Goal: Task Accomplishment & Management: Manage account settings

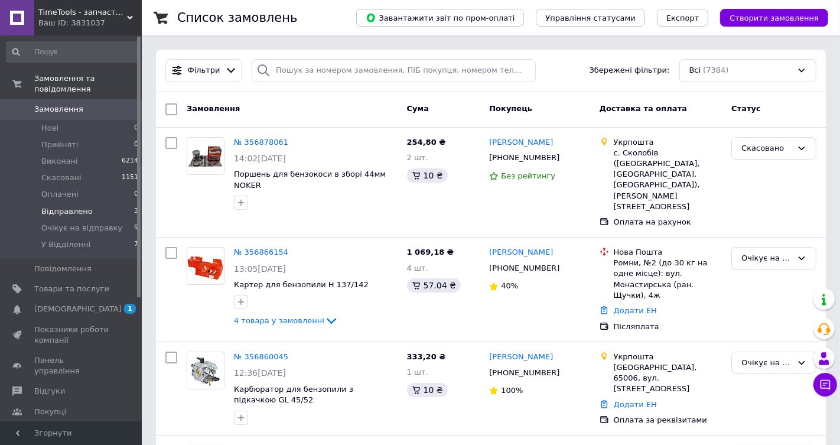
click at [86, 211] on span "Відправлено" at bounding box center [66, 211] width 51 height 11
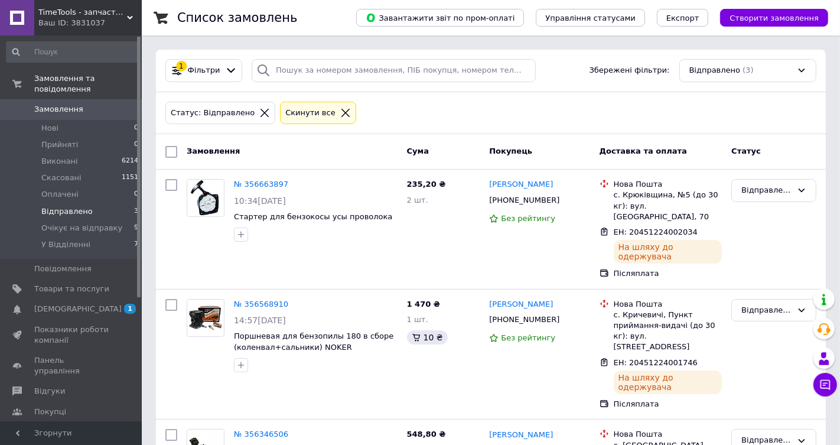
scroll to position [84, 0]
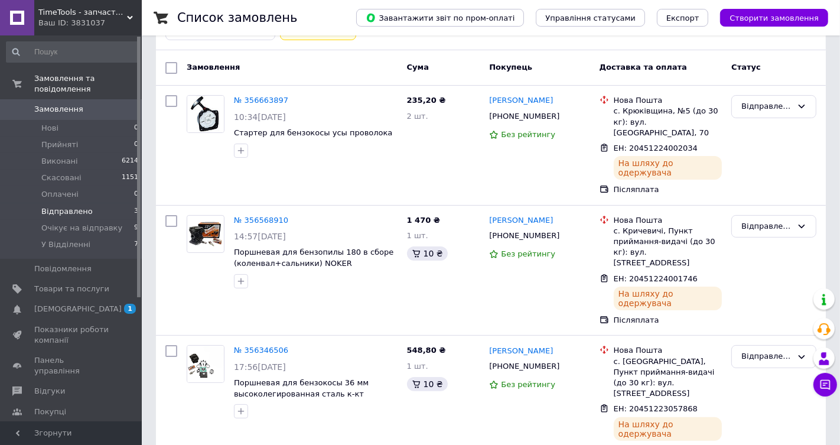
click at [104, 112] on span "Замовлення" at bounding box center [71, 109] width 75 height 11
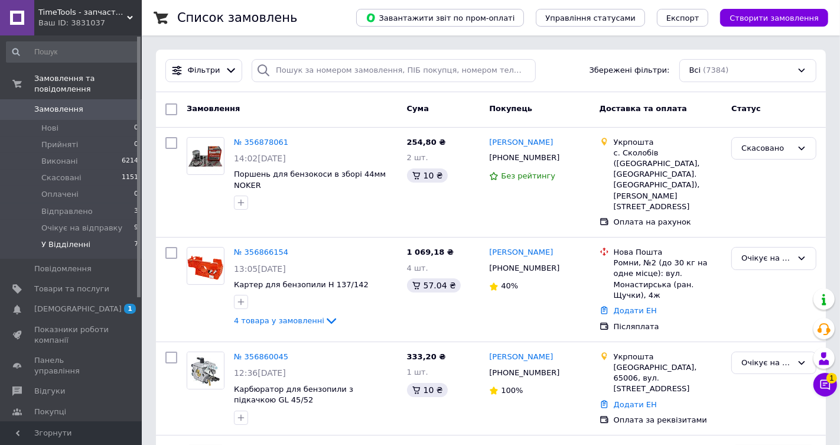
click at [108, 248] on li "У Відділенні 7" at bounding box center [72, 247] width 145 height 22
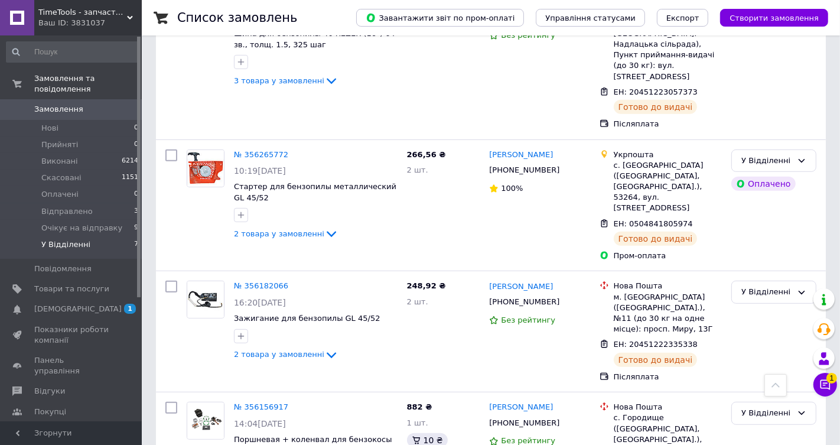
scroll to position [582, 0]
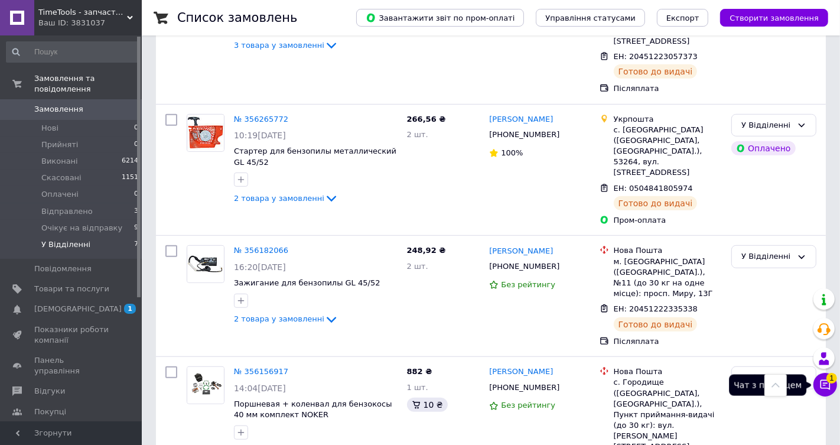
click at [834, 380] on span "1" at bounding box center [832, 374] width 11 height 11
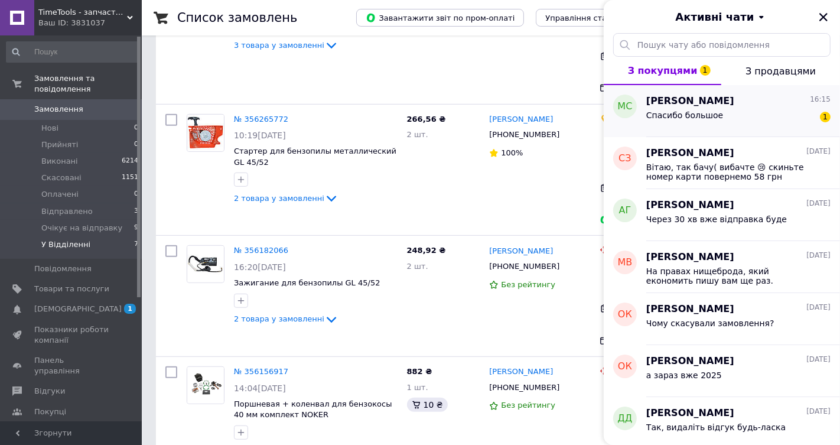
click at [742, 104] on div "[PERSON_NAME] 16:15" at bounding box center [739, 102] width 184 height 14
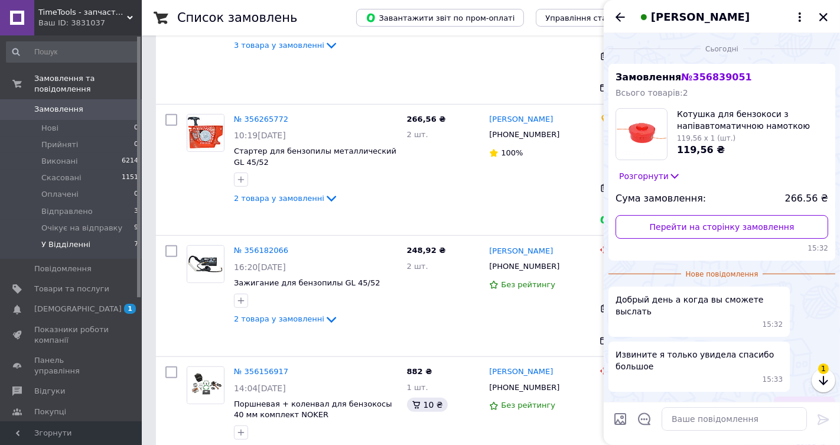
scroll to position [87, 0]
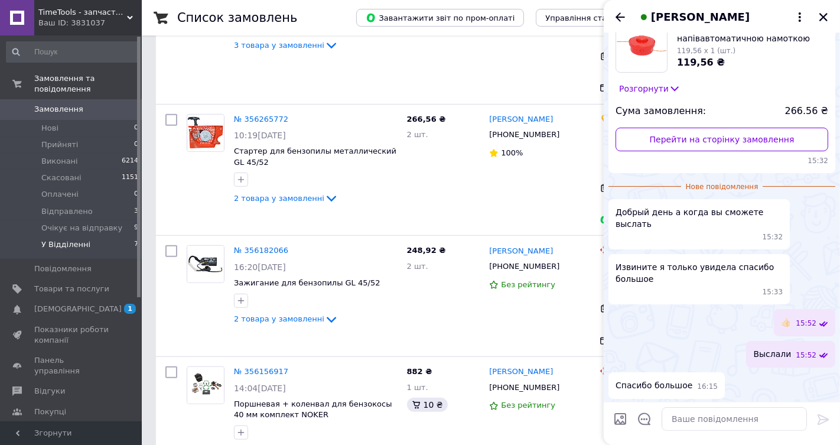
click at [622, 24] on div "[PERSON_NAME]" at bounding box center [722, 16] width 236 height 33
click at [619, 12] on icon "Назад" at bounding box center [620, 17] width 14 height 14
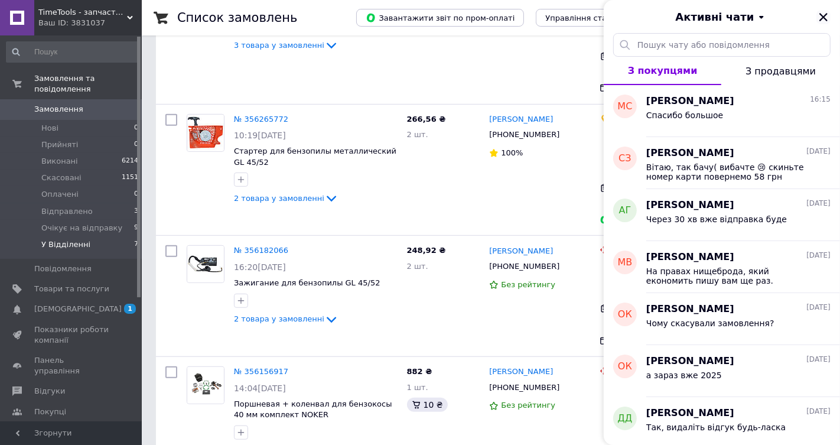
click at [819, 21] on icon "Закрити" at bounding box center [824, 17] width 11 height 11
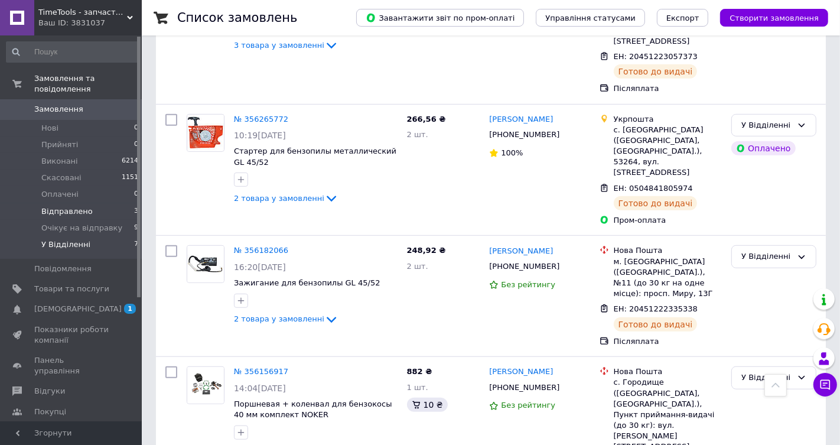
click at [53, 210] on span "Відправлено" at bounding box center [66, 211] width 51 height 11
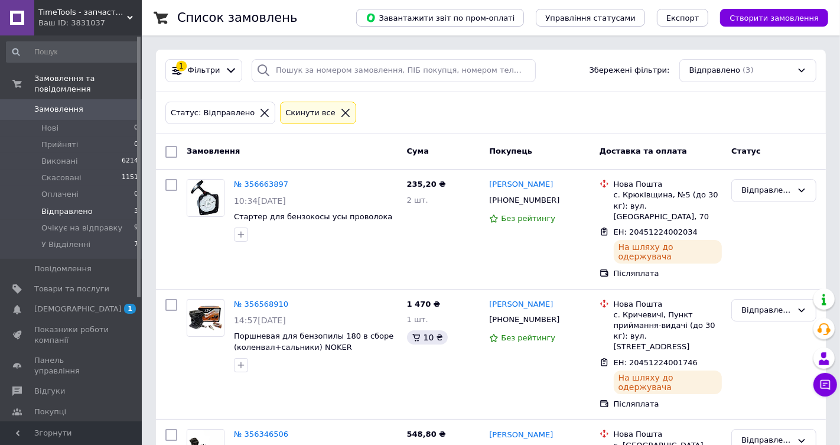
scroll to position [74, 0]
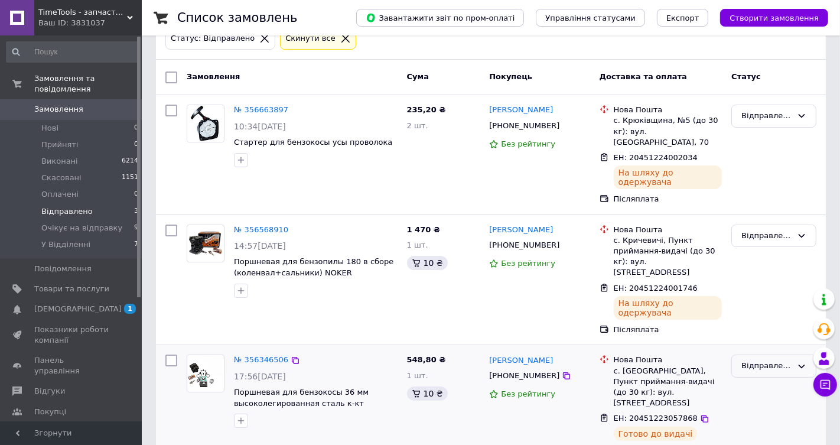
click at [755, 360] on div "Відправлено" at bounding box center [767, 366] width 51 height 12
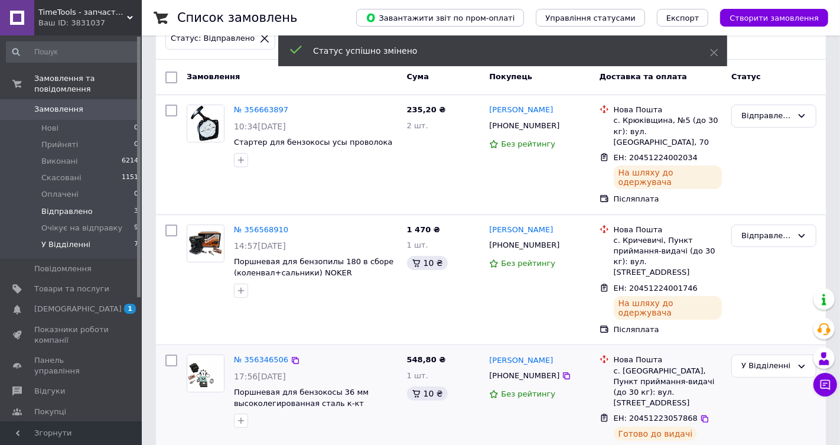
click at [66, 243] on span "У Відділенні" at bounding box center [65, 244] width 49 height 11
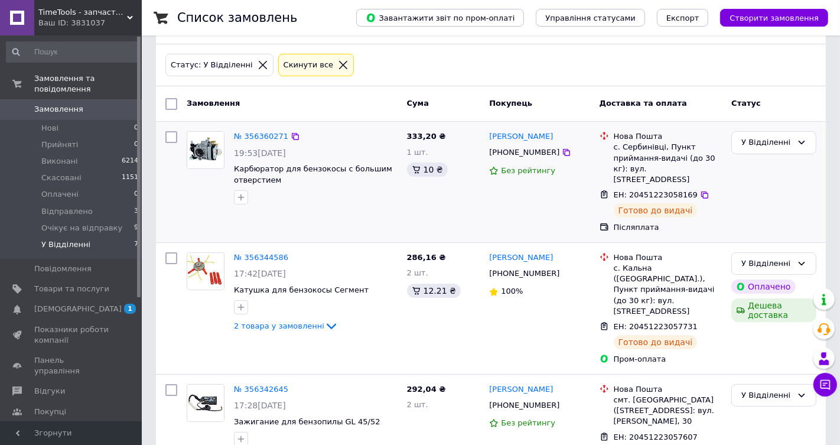
scroll to position [35, 0]
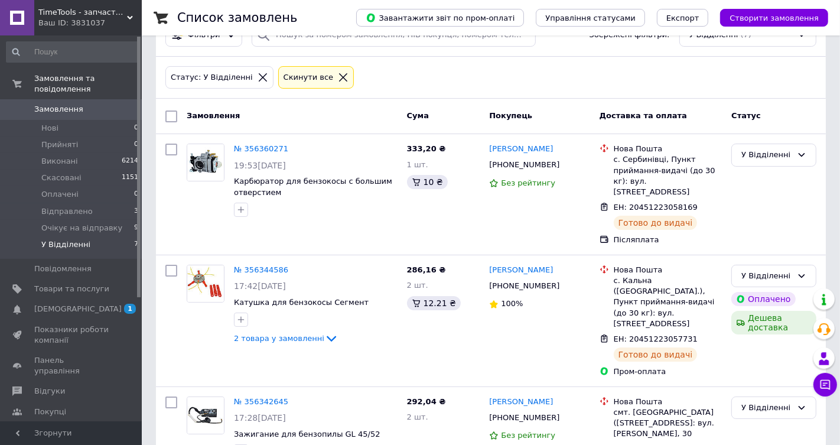
click at [107, 111] on span "Замовлення" at bounding box center [71, 109] width 75 height 11
